Goal: Book appointment/travel/reservation

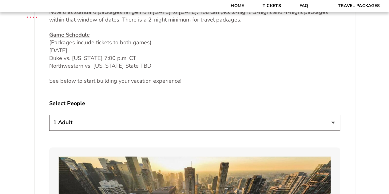
scroll to position [308, 0]
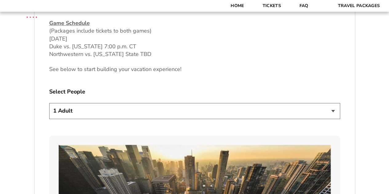
click at [164, 113] on select "1 Adult 2 Adults 3 Adults 4 Adults 2 Adults + 1 Child 2 Adults + 2 Children 2 A…" at bounding box center [194, 111] width 291 height 16
select select "2 Adults + 3 Children"
click at [49, 103] on select "1 Adult 2 Adults 3 Adults 4 Adults 2 Adults + 1 Child 2 Adults + 2 Children 2 A…" at bounding box center [194, 111] width 291 height 16
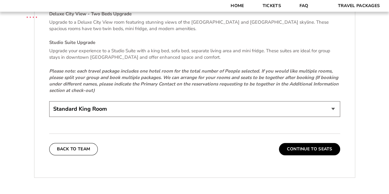
scroll to position [1354, 0]
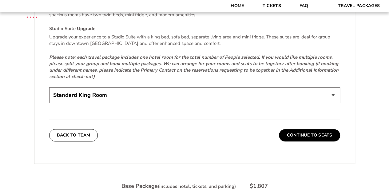
click at [91, 90] on select "Standard King Room Standard Room - Two Beds Upgrade (+$30 per night) Deluxe Cit…" at bounding box center [194, 95] width 291 height 16
select select "Standard Room - Two Beds Upgrade"
click at [49, 87] on select "Standard King Room Standard Room - Two Beds Upgrade (+$30 per night) Deluxe Cit…" at bounding box center [194, 95] width 291 height 16
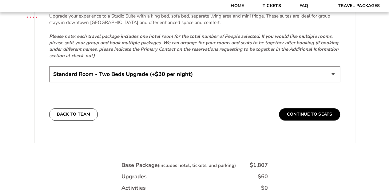
scroll to position [1385, 0]
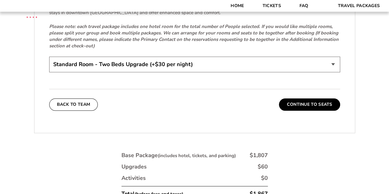
click at [300, 98] on button "Continue To Seats" at bounding box center [309, 104] width 61 height 12
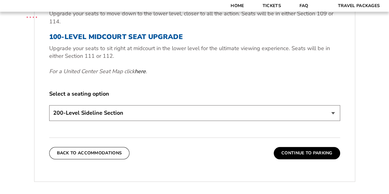
scroll to position [276, 0]
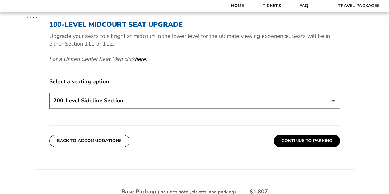
click at [177, 101] on select "200-Level Sideline Section 100-Level Corner Seat Upgrade (+$80 per person) 100-…" at bounding box center [194, 101] width 291 height 16
drag, startPoint x: 225, startPoint y: 160, endPoint x: 238, endPoint y: 157, distance: 13.0
click at [225, 160] on div "3. Seats 200-Level Sideline Seat Your base package includes a ticket to both ga…" at bounding box center [194, 39] width 321 height 245
click at [308, 142] on button "Continue To Parking" at bounding box center [307, 141] width 66 height 12
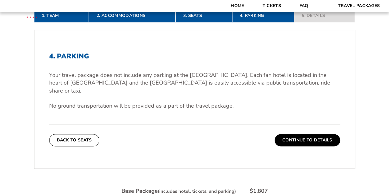
scroll to position [153, 0]
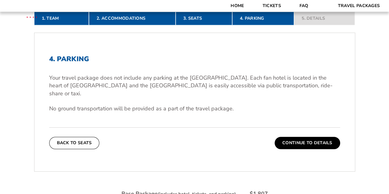
click at [296, 137] on button "Continue To Details" at bounding box center [308, 143] width 66 height 12
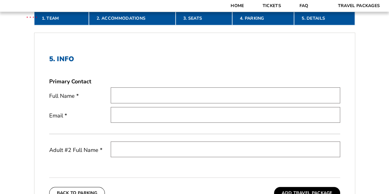
scroll to position [122, 0]
